Goal: Check status: Check status

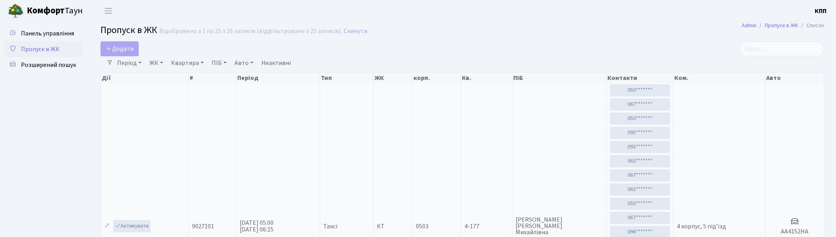
select select "25"
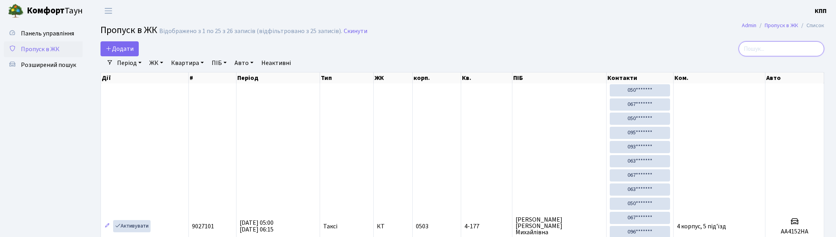
click at [794, 48] on input "search" at bounding box center [781, 48] width 86 height 15
click at [537, 37] on h2 "Пропуск в ЖК Відображено з 1 по 25 з 26 записів (відфільтровано з 25 записів). …" at bounding box center [461, 31] width 723 height 13
click at [813, 50] on input "search" at bounding box center [781, 48] width 86 height 15
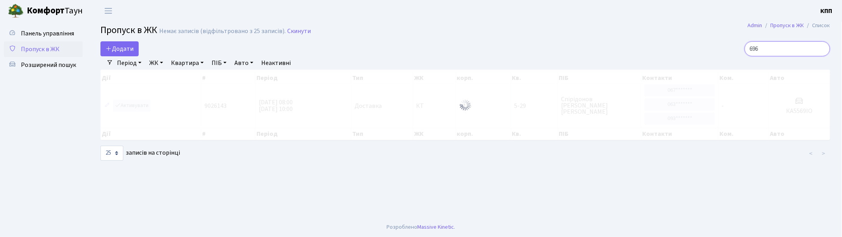
type input "6961"
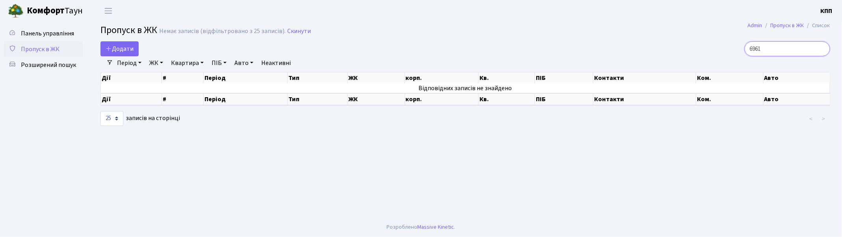
click at [821, 48] on input "6961" at bounding box center [788, 48] width 86 height 15
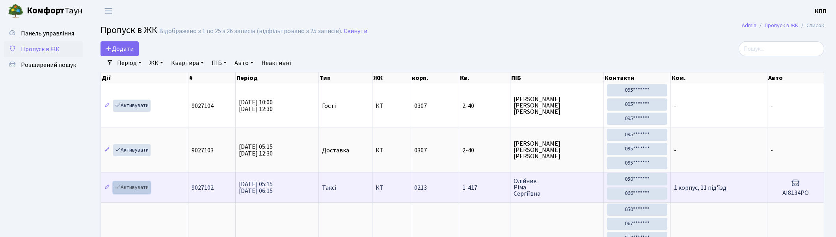
click at [132, 186] on link "Активувати" at bounding box center [131, 188] width 37 height 12
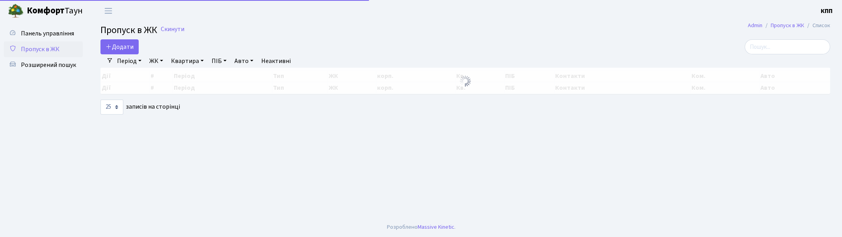
select select "25"
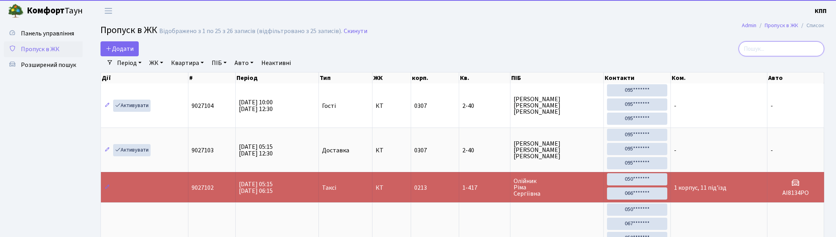
click at [801, 46] on input "search" at bounding box center [781, 48] width 86 height 15
